Goal: Navigation & Orientation: Go to known website

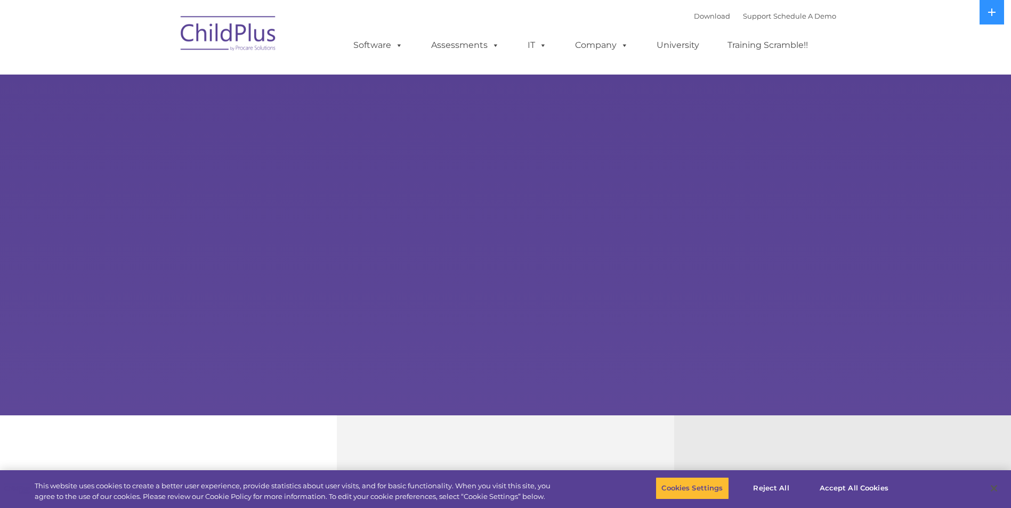
select select "MEDIUM"
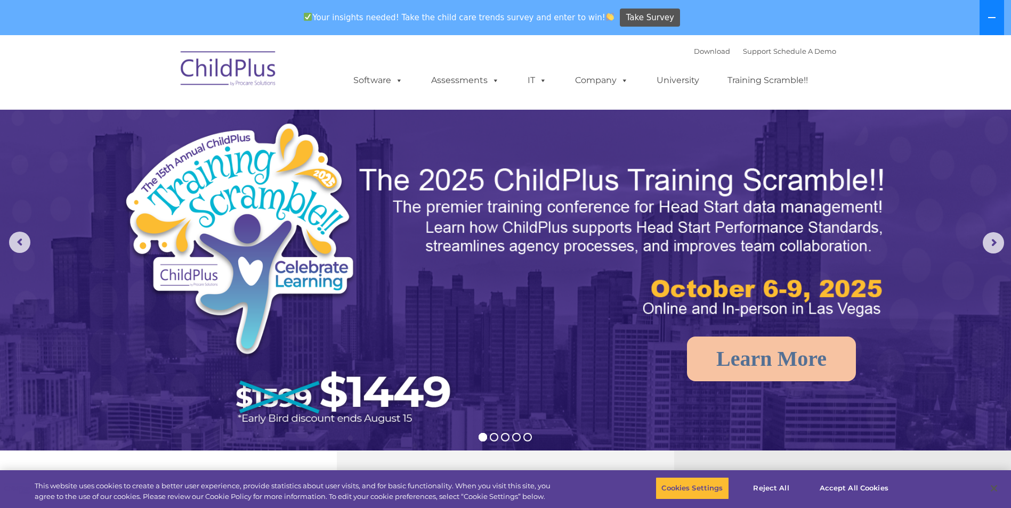
click at [996, 16] on icon at bounding box center [992, 17] width 9 height 9
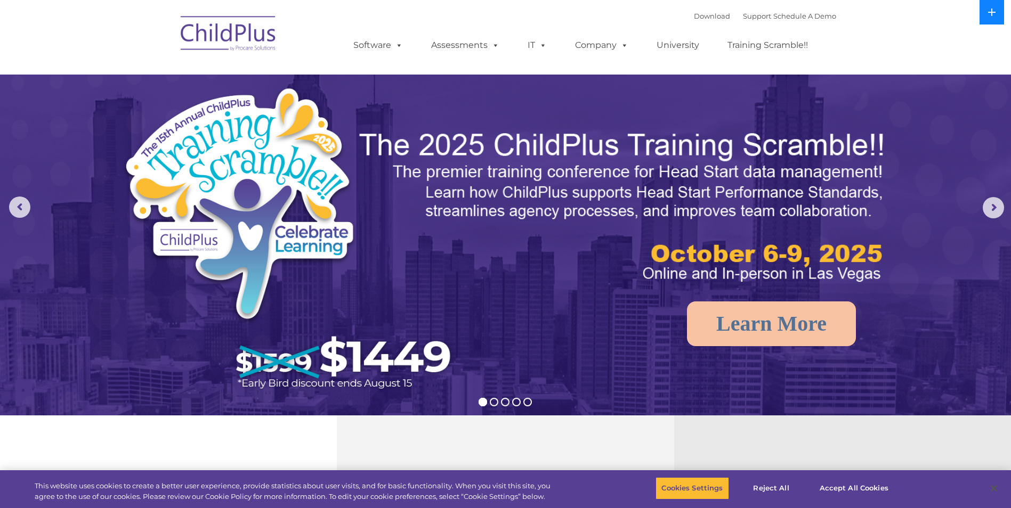
click at [996, 16] on icon at bounding box center [992, 12] width 9 height 9
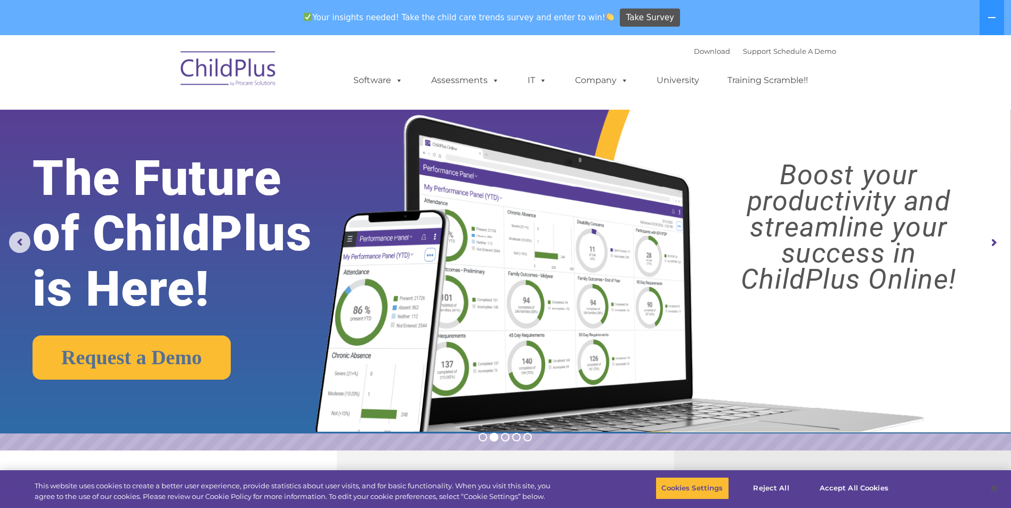
click at [236, 75] on img at bounding box center [228, 70] width 107 height 53
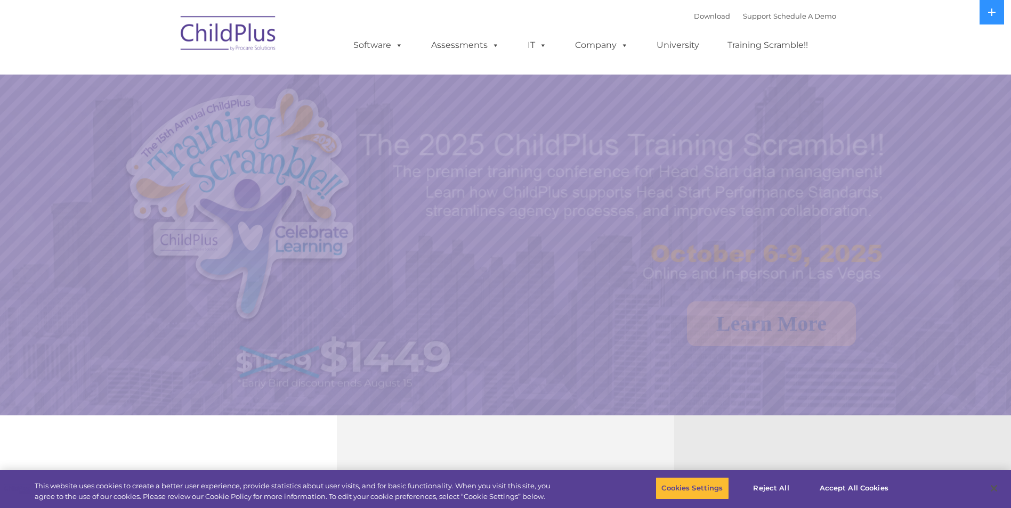
select select "MEDIUM"
